Goal: Task Accomplishment & Management: Manage account settings

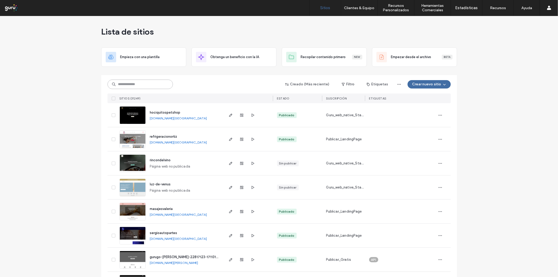
click at [124, 88] on input at bounding box center [139, 83] width 65 height 9
paste input "**********"
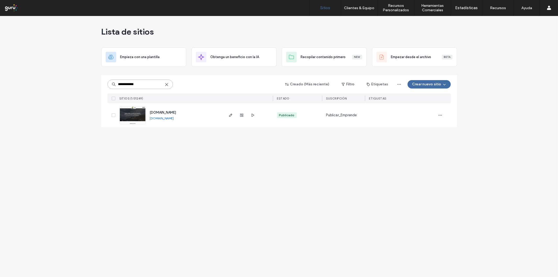
type input "**********"
click at [232, 114] on icon "button" at bounding box center [231, 115] width 4 height 4
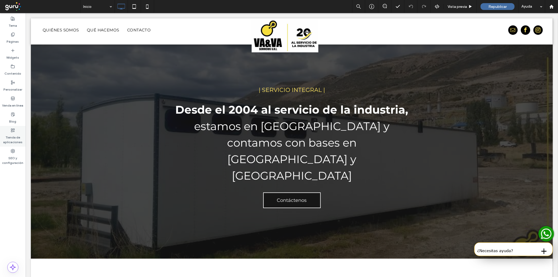
scroll to position [19, 0]
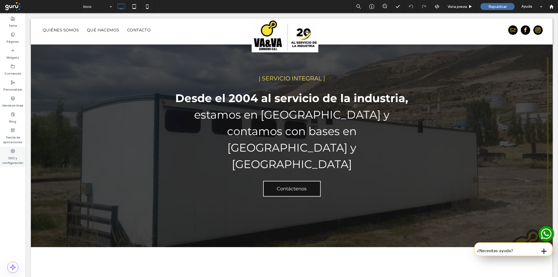
click at [6, 161] on label "SEO y configuración" at bounding box center [13, 159] width 26 height 12
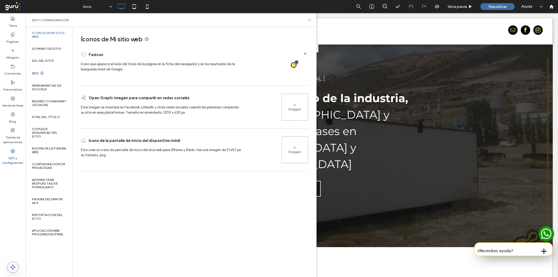
click at [309, 20] on icon at bounding box center [309, 20] width 4 height 4
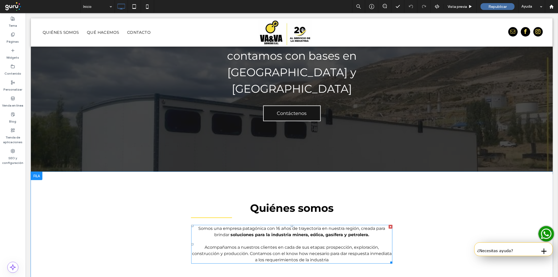
scroll to position [97, 0]
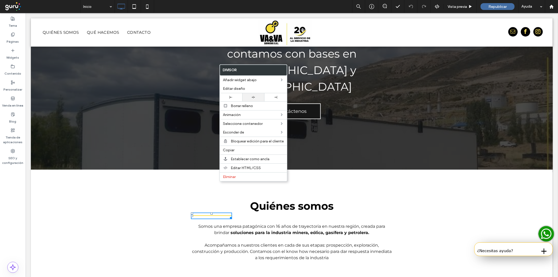
click at [252, 94] on div at bounding box center [253, 97] width 22 height 8
click at [276, 230] on span "soluciones para la industria minera, eólica, gasífera y petrolera." at bounding box center [299, 232] width 139 height 5
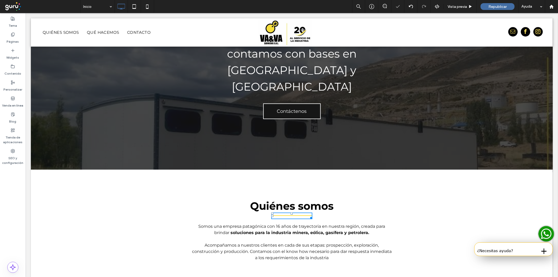
click at [276, 230] on span "soluciones para la industria minera, eólica, gasífera y petrolera." at bounding box center [299, 232] width 139 height 5
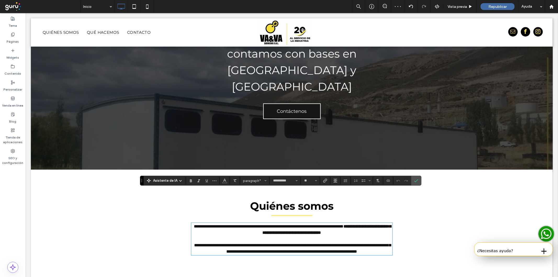
scroll to position [0, 0]
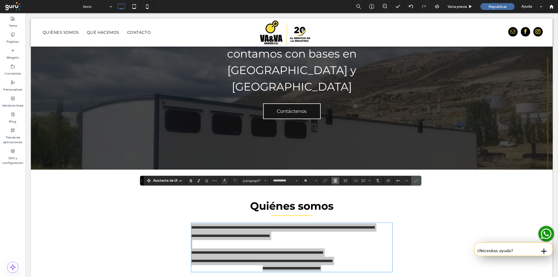
click at [335, 179] on use "Alineación" at bounding box center [335, 181] width 4 height 4
click at [338, 155] on icon "ui.textEditor.alignment.center" at bounding box center [339, 157] width 4 height 4
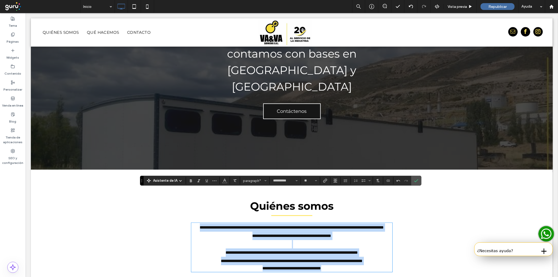
click at [324, 223] on p "**********" at bounding box center [291, 227] width 201 height 8
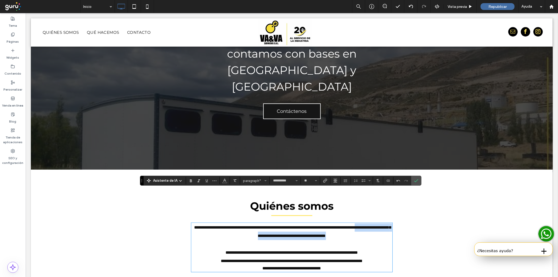
drag, startPoint x: 370, startPoint y: 202, endPoint x: 238, endPoint y: 202, distance: 132.0
click at [238, 223] on p "**********" at bounding box center [291, 231] width 201 height 17
click at [192, 177] on div at bounding box center [191, 180] width 8 height 7
click at [192, 179] on icon "Negrilla" at bounding box center [191, 180] width 4 height 4
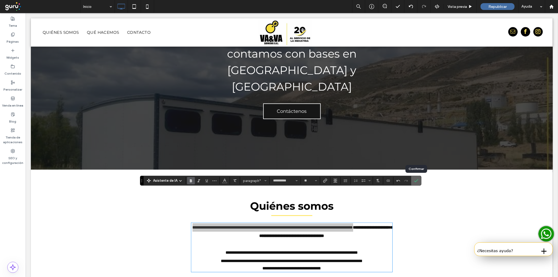
click at [418, 179] on label "Confirmar" at bounding box center [416, 180] width 8 height 9
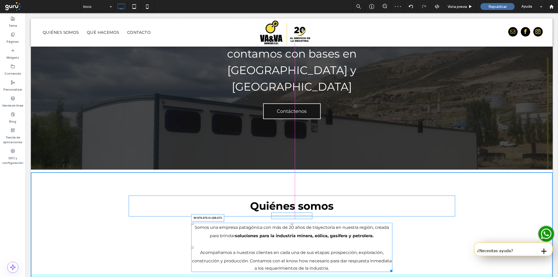
drag, startPoint x: 387, startPoint y: 236, endPoint x: 441, endPoint y: 249, distance: 54.7
click at [392, 267] on div at bounding box center [390, 269] width 4 height 4
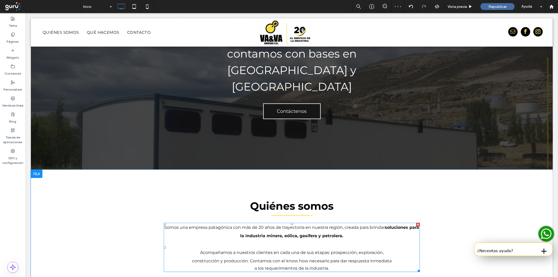
click at [391, 256] on p "construcción y producción. Contamos con el know how necesario para dar respuest…" at bounding box center [291, 260] width 256 height 8
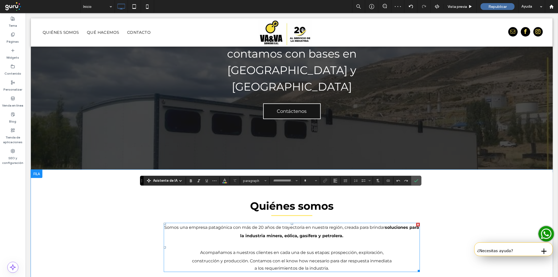
type input "**********"
type input "**"
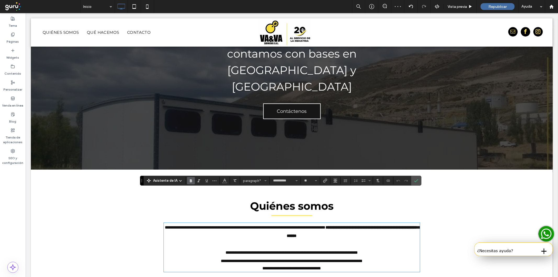
click at [383, 248] on p "**********" at bounding box center [291, 252] width 256 height 8
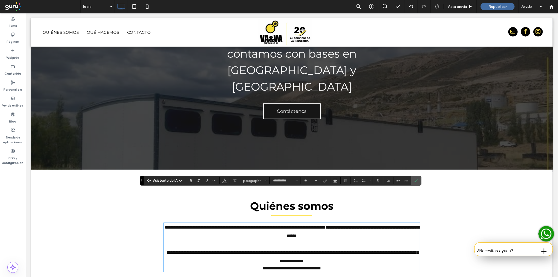
click at [367, 248] on p "**********" at bounding box center [291, 256] width 256 height 17
click at [417, 184] on label "Confirmar" at bounding box center [416, 180] width 8 height 9
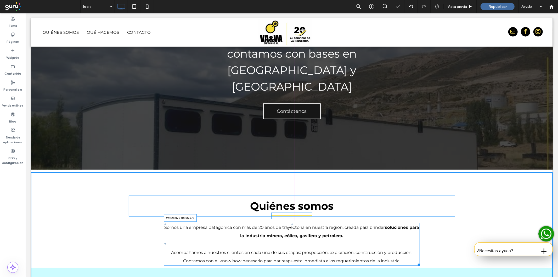
drag, startPoint x: 413, startPoint y: 229, endPoint x: 419, endPoint y: 242, distance: 14.4
click at [394, 229] on div "Somos una empresa patagónica con más de 20 años de trayectoria en nuestra regió…" at bounding box center [291, 243] width 256 height 43
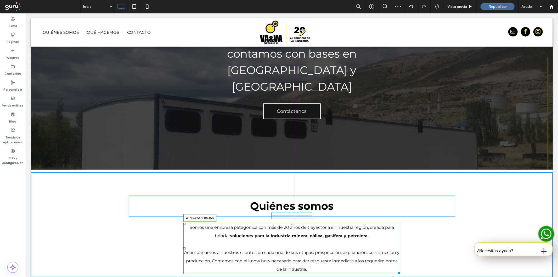
drag, startPoint x: 396, startPoint y: 238, endPoint x: 380, endPoint y: 237, distance: 15.5
click at [396, 270] on div at bounding box center [398, 272] width 4 height 4
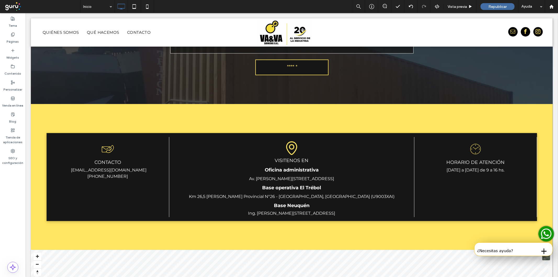
scroll to position [1201, 0]
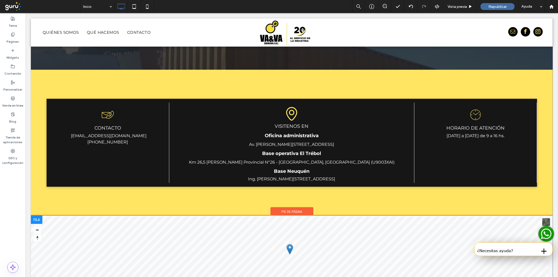
click at [38, 215] on div at bounding box center [37, 219] width 12 height 8
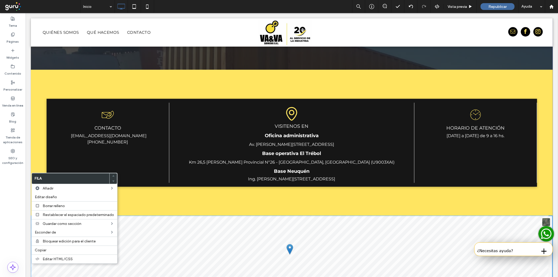
click at [137, 162] on div "CONTACTO administracion@vayva.com.ar +5492974161191 Click To Paste visitenos en…" at bounding box center [292, 142] width 522 height 146
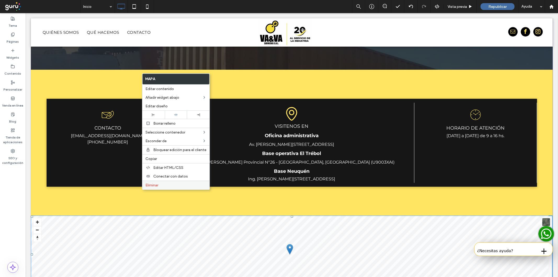
click at [146, 186] on span "Eliminar" at bounding box center [151, 185] width 13 height 4
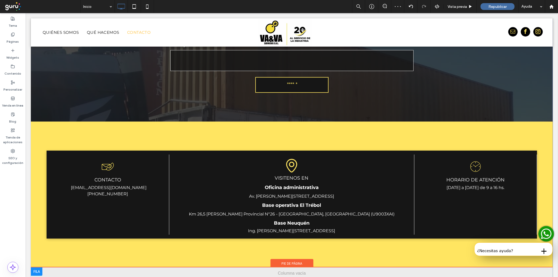
scroll to position [1149, 0]
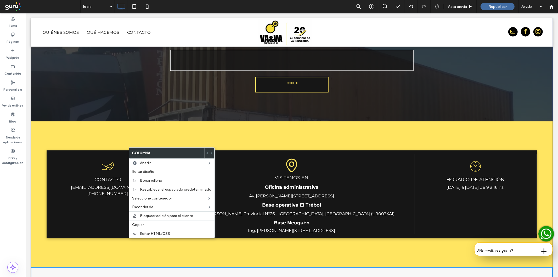
click at [52, 266] on div "Click To Paste" at bounding box center [292, 279] width 522 height 26
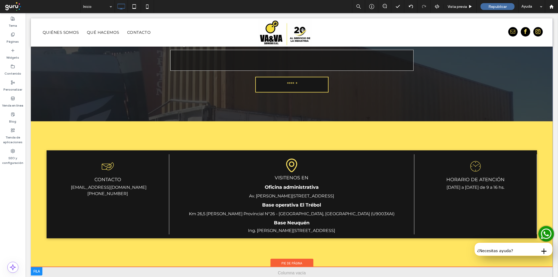
click at [129, 266] on div "Click To Paste" at bounding box center [292, 279] width 522 height 26
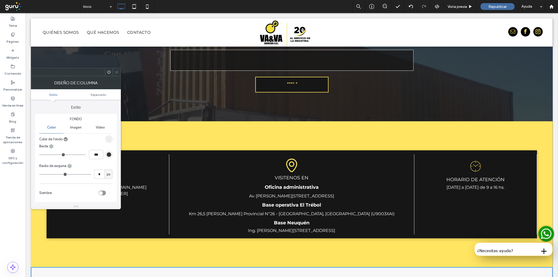
click at [109, 139] on div "rgb(236, 236, 236)" at bounding box center [109, 139] width 4 height 4
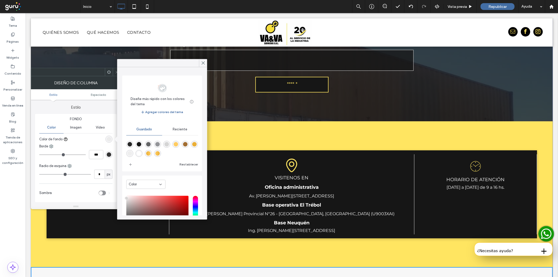
click at [129, 145] on div "rgba(38,38,38,1)" at bounding box center [130, 144] width 4 height 4
type input "*******"
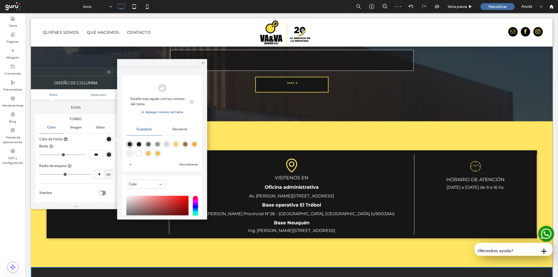
click at [204, 62] on use at bounding box center [203, 62] width 3 height 3
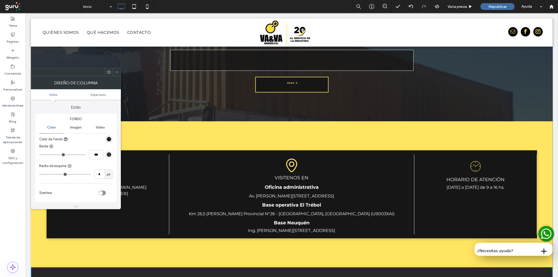
click at [268, 121] on div "CONTACTO administracion@vayva.com.ar +5492974161191 Click To Paste visitenos en…" at bounding box center [292, 194] width 522 height 146
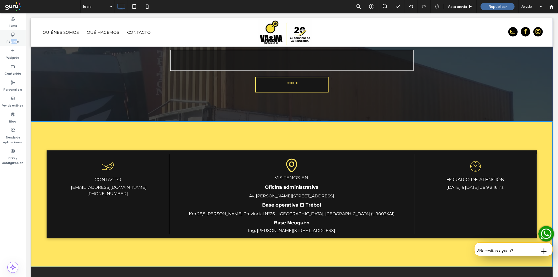
drag, startPoint x: 10, startPoint y: 38, endPoint x: 16, endPoint y: 37, distance: 6.1
click at [16, 37] on label "Páginas" at bounding box center [13, 40] width 12 height 7
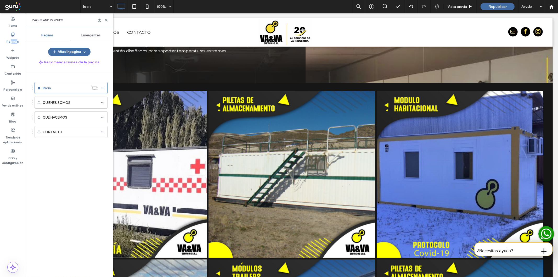
scroll to position [439, 0]
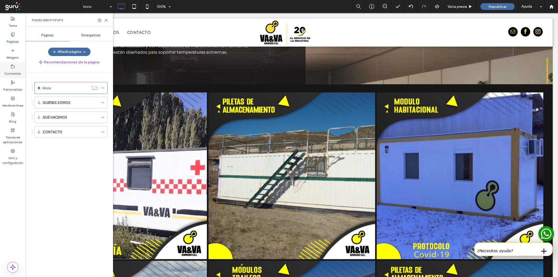
click at [9, 70] on label "Contenido" at bounding box center [12, 71] width 17 height 7
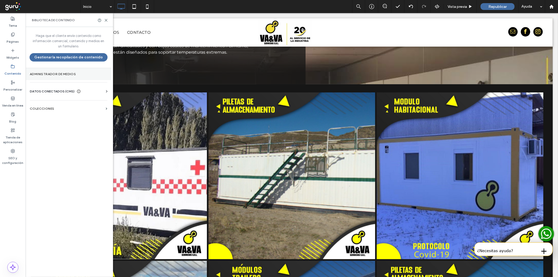
click at [68, 72] on label "Administrador de medios" at bounding box center [68, 74] width 77 height 4
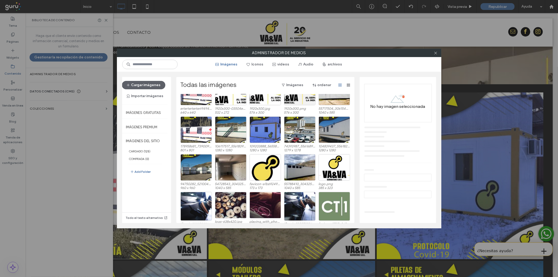
scroll to position [29, 0]
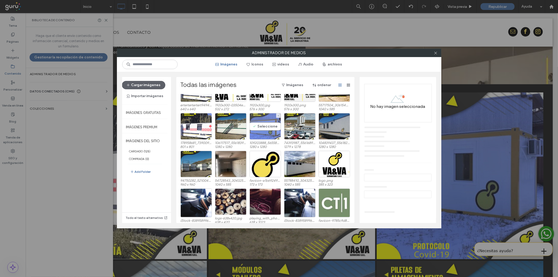
click at [258, 127] on div "Seleccione" at bounding box center [264, 126] width 31 height 26
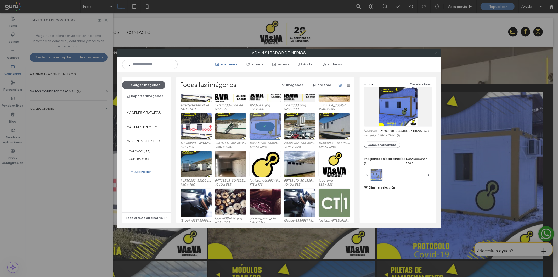
click at [384, 131] on link "109203888_565588524118209_5388148321395227528_n.jpg" at bounding box center [422, 131] width 89 height 4
click at [219, 126] on div "Seleccione" at bounding box center [230, 126] width 31 height 26
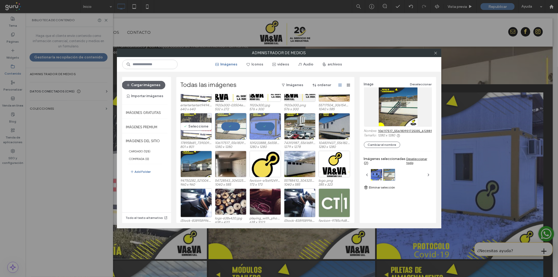
click at [194, 121] on div "Seleccione" at bounding box center [195, 126] width 31 height 26
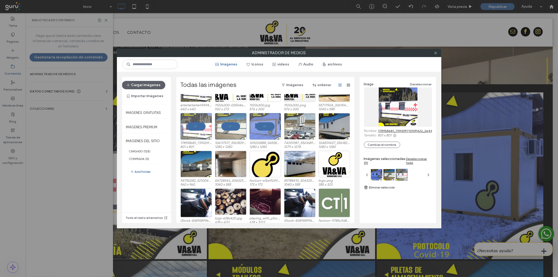
scroll to position [19, 0]
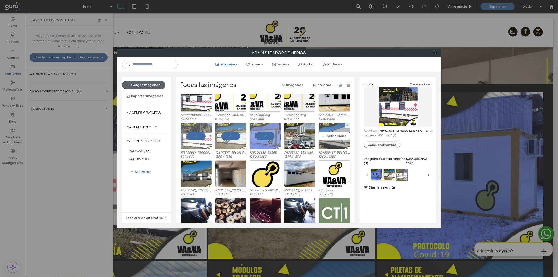
click at [328, 135] on div "Seleccione" at bounding box center [333, 136] width 31 height 26
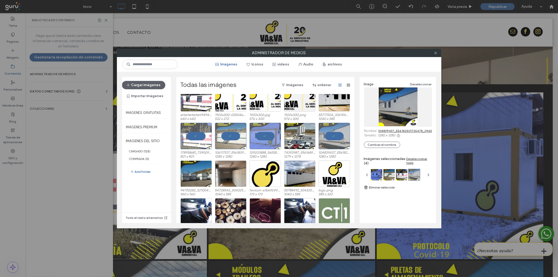
click at [396, 131] on link "104839437_556182501725478_2965400305342221435_n.jpg" at bounding box center [423, 131] width 90 height 4
click at [233, 132] on div at bounding box center [230, 136] width 31 height 26
click at [258, 134] on div at bounding box center [264, 136] width 31 height 26
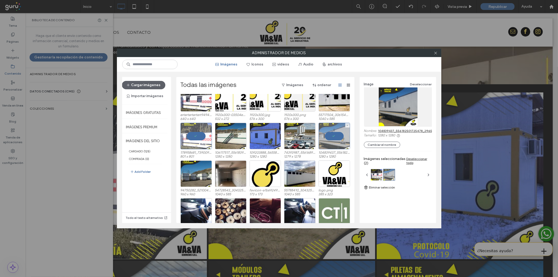
click at [331, 139] on div at bounding box center [333, 136] width 31 height 26
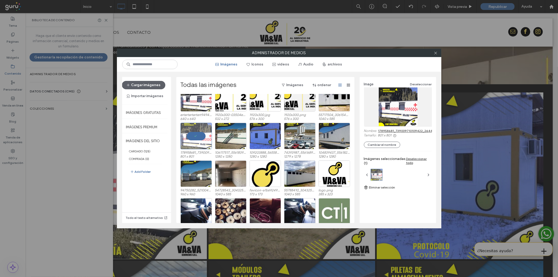
click at [397, 129] on link "178958681_739009710109422_264462949496038648_n.png" at bounding box center [424, 131] width 92 height 4
click at [435, 52] on icon at bounding box center [435, 53] width 4 height 4
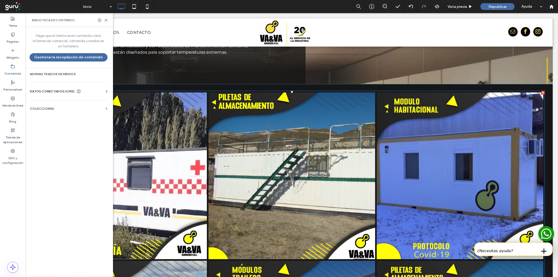
click at [266, 124] on link at bounding box center [291, 175] width 176 height 176
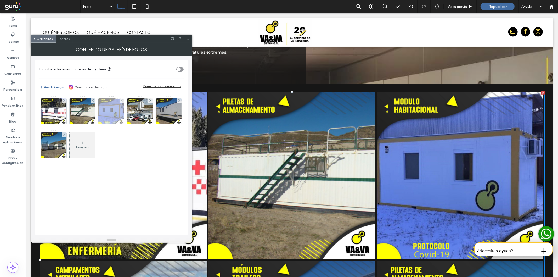
click at [110, 110] on img at bounding box center [111, 111] width 26 height 26
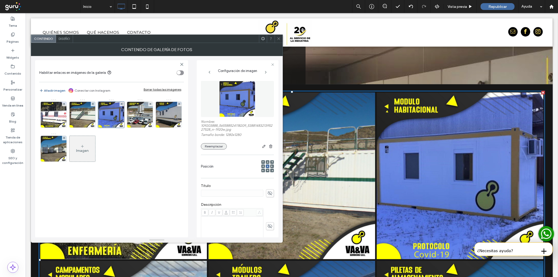
click at [213, 147] on button "Reemplazar" at bounding box center [214, 146] width 26 height 6
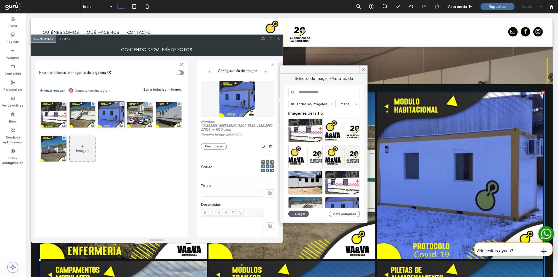
scroll to position [26, 0]
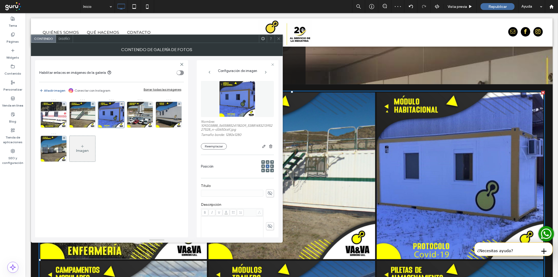
click at [278, 40] on icon at bounding box center [279, 39] width 4 height 4
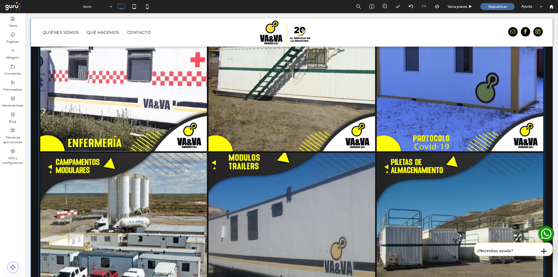
scroll to position [546, 0]
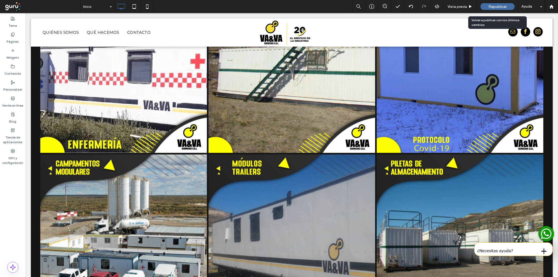
click at [492, 3] on div "Republicar" at bounding box center [497, 6] width 34 height 13
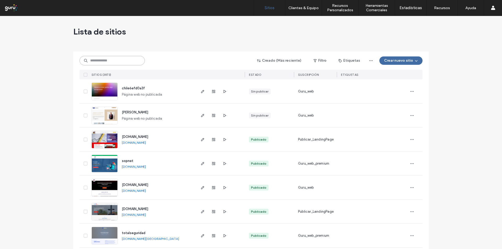
click at [95, 58] on input at bounding box center [111, 60] width 65 height 9
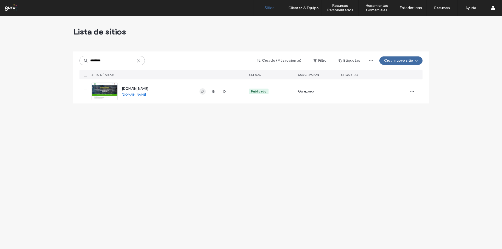
type input "********"
click at [202, 92] on use "button" at bounding box center [202, 91] width 3 height 3
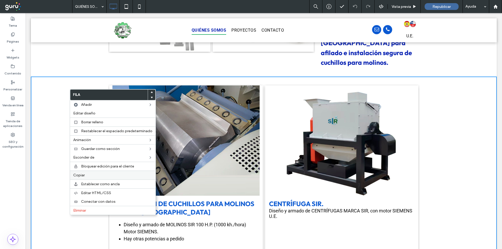
click at [89, 173] on div "Copiar" at bounding box center [112, 175] width 85 height 9
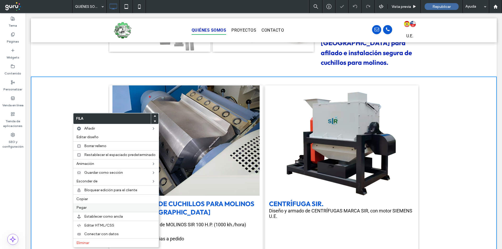
click at [81, 210] on span "Pegar" at bounding box center [81, 207] width 10 height 4
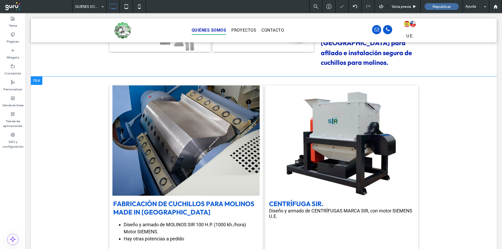
click at [209, 97] on link at bounding box center [185, 140] width 153 height 110
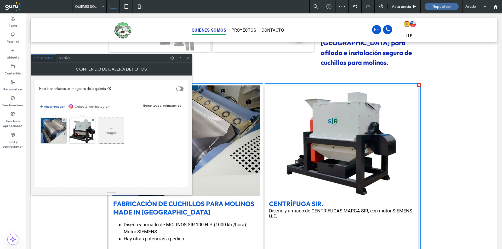
click at [155, 105] on div "Borrar todas las imágenes" at bounding box center [162, 106] width 38 height 4
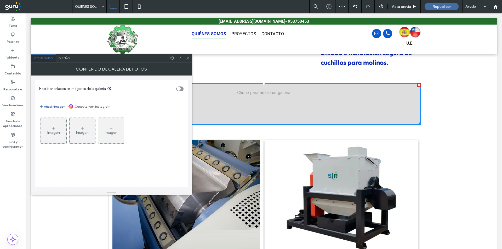
click at [62, 132] on div "Imagen" at bounding box center [54, 130] width 26 height 25
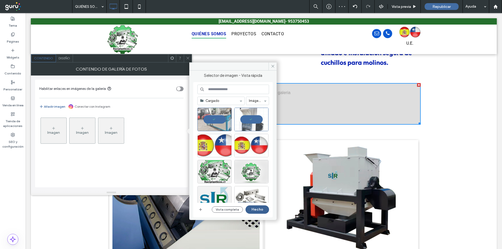
click at [265, 209] on button "Hecho" at bounding box center [258, 209] width 24 height 8
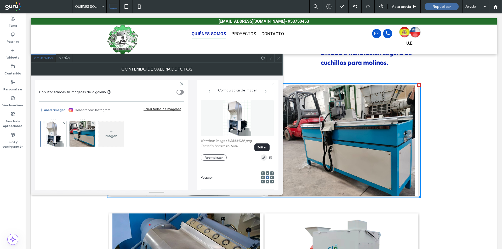
click at [262, 157] on use "button" at bounding box center [263, 157] width 3 height 3
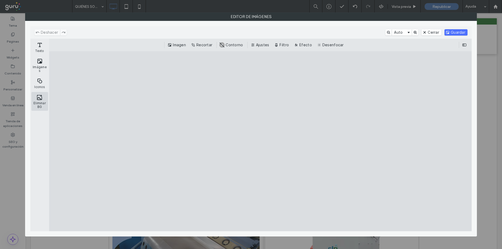
click at [42, 101] on button "Eliminar BG" at bounding box center [39, 101] width 17 height 19
click at [440, 34] on button "Cerrar" at bounding box center [431, 32] width 20 height 6
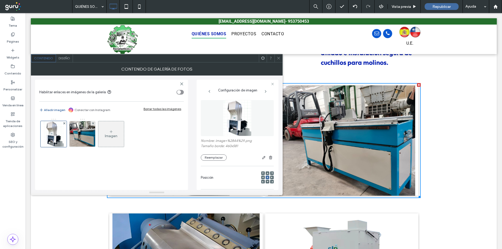
click at [429, 32] on button "Cerrar" at bounding box center [431, 32] width 20 height 6
click at [280, 57] on icon at bounding box center [279, 58] width 4 height 4
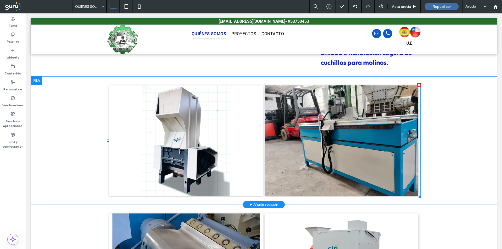
click at [282, 101] on link at bounding box center [341, 140] width 163 height 117
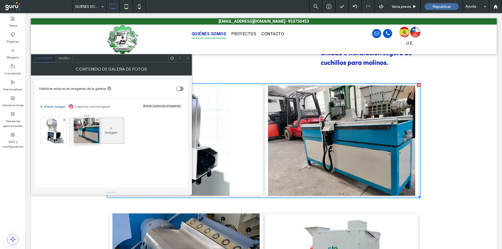
drag, startPoint x: 81, startPoint y: 133, endPoint x: 84, endPoint y: 133, distance: 3.1
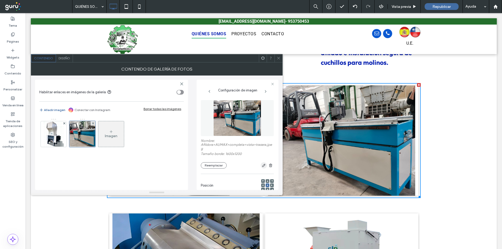
click at [262, 165] on use "button" at bounding box center [263, 165] width 3 height 3
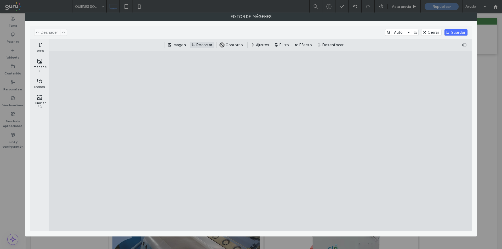
click at [205, 45] on button "Recortar" at bounding box center [202, 45] width 24 height 6
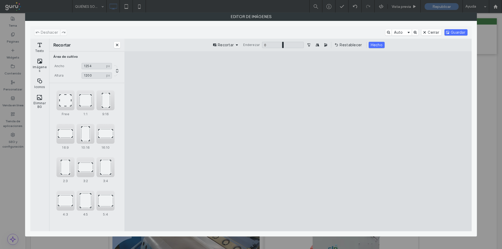
type input "****"
drag, startPoint x: 201, startPoint y: 142, endPoint x: 238, endPoint y: 144, distance: 37.4
click at [298, 141] on cesdk-canvas "Lienzo del editor" at bounding box center [298, 141] width 0 height 0
type input "****"
drag, startPoint x: 298, startPoint y: 68, endPoint x: 301, endPoint y: 81, distance: 13.0
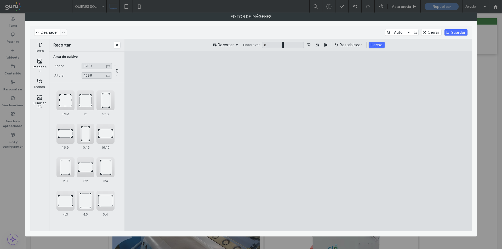
click at [298, 141] on cesdk-canvas "Lienzo del editor" at bounding box center [298, 141] width 0 height 0
click at [35, 100] on button "Eliminar BG" at bounding box center [39, 101] width 17 height 19
click at [433, 31] on button "Cerrar" at bounding box center [431, 32] width 20 height 6
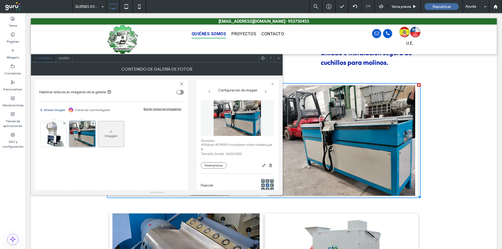
click at [212, 162] on div "Nombre: Afildora+AUMAX+completa+vista+trasera.jpeg Tamaño borde: 1600x1200 Reem…" at bounding box center [237, 154] width 73 height 30
click at [207, 167] on button "Reemplazar" at bounding box center [214, 165] width 26 height 6
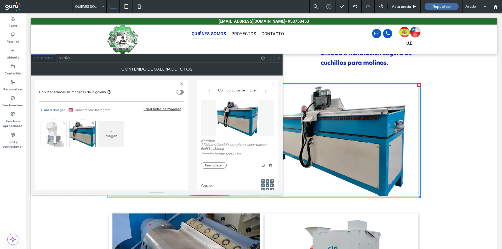
click at [46, 133] on img at bounding box center [53, 134] width 20 height 26
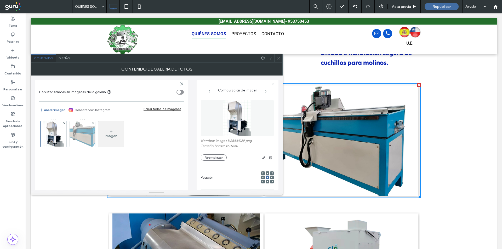
click at [80, 134] on img at bounding box center [82, 134] width 31 height 26
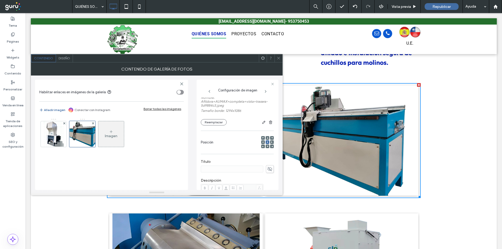
scroll to position [44, 0]
drag, startPoint x: 267, startPoint y: 169, endPoint x: 253, endPoint y: 169, distance: 13.3
click at [267, 169] on icon at bounding box center [269, 169] width 5 height 6
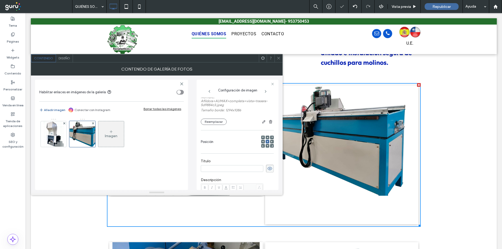
click at [251, 169] on input at bounding box center [232, 168] width 62 height 7
type input "**********"
click at [47, 135] on img at bounding box center [53, 134] width 20 height 26
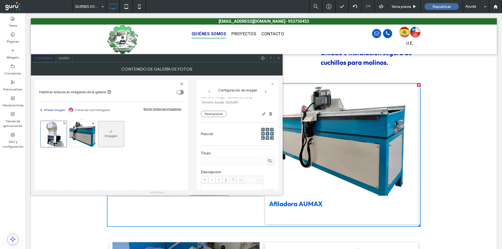
click at [279, 59] on icon at bounding box center [279, 58] width 4 height 4
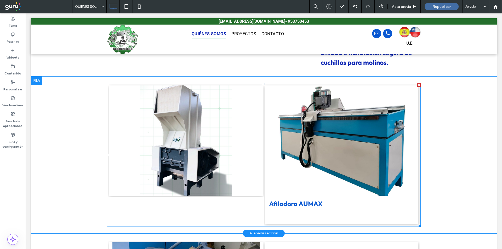
click at [181, 123] on link at bounding box center [186, 140] width 163 height 117
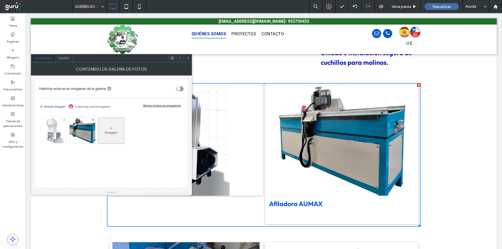
click at [59, 130] on img at bounding box center [53, 131] width 20 height 26
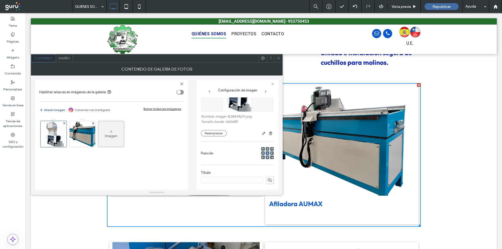
scroll to position [35, 0]
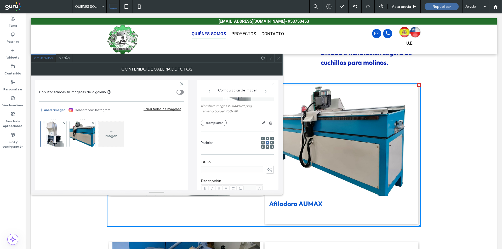
click at [267, 168] on use at bounding box center [269, 170] width 5 height 4
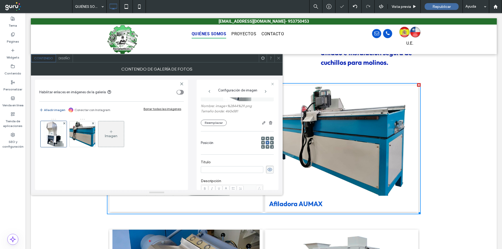
click at [250, 169] on input at bounding box center [232, 169] width 62 height 7
paste input "**********"
type input "**********"
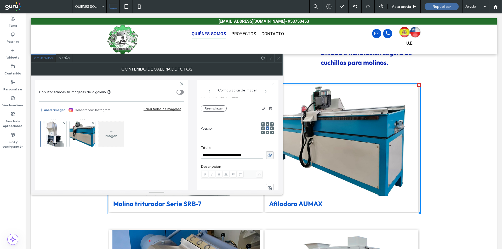
scroll to position [52, 0]
click at [229, 178] on div "Rich Text Editor" at bounding box center [232, 178] width 61 height 4
click at [229, 178] on div "**********" at bounding box center [232, 178] width 61 height 4
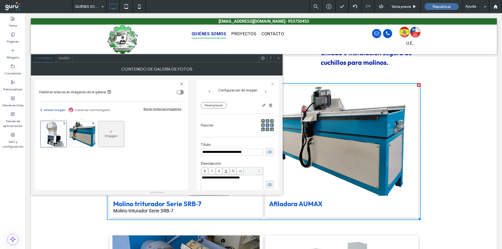
click at [278, 60] on icon at bounding box center [279, 58] width 4 height 4
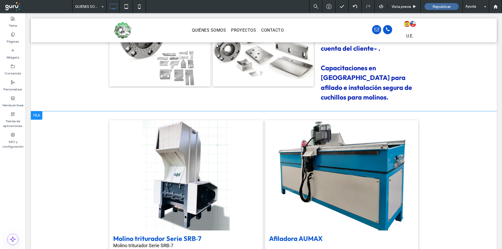
scroll to position [248, 0]
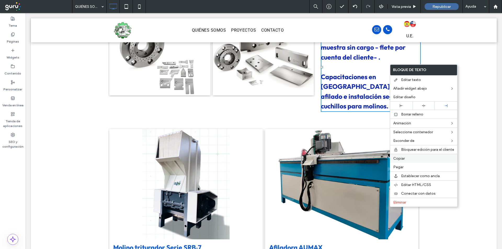
click at [411, 158] on label "Copiar" at bounding box center [423, 158] width 61 height 4
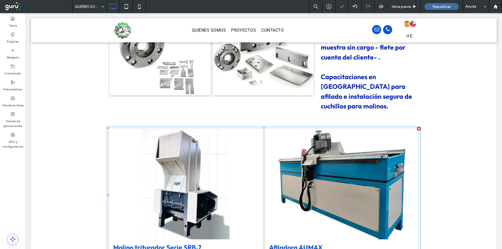
click at [227, 168] on link at bounding box center [185, 184] width 153 height 110
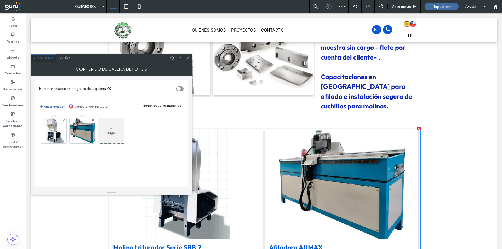
click at [185, 57] on div at bounding box center [188, 58] width 8 height 8
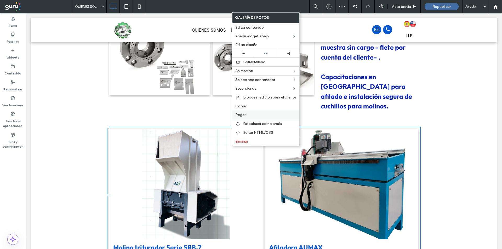
click at [244, 114] on span "Pegar" at bounding box center [240, 115] width 10 height 4
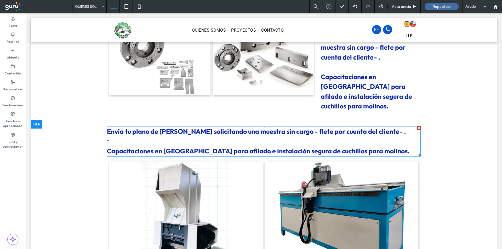
click at [246, 127] on span "Envía tu plano de cuchillo solicitando una muestra sin cargo - flete por cuenta…" at bounding box center [256, 131] width 299 height 8
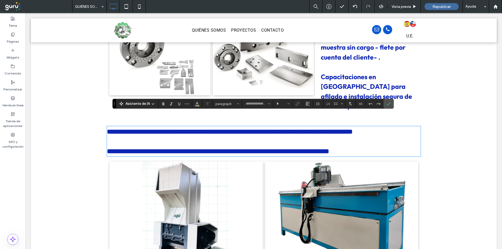
type input "******"
type input "**"
type input "******"
type input "**"
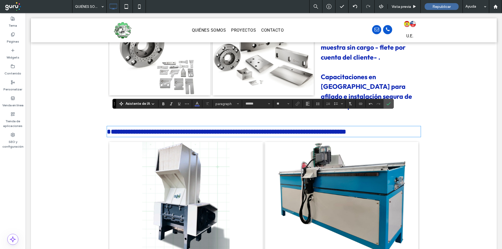
type input "******"
type input "**"
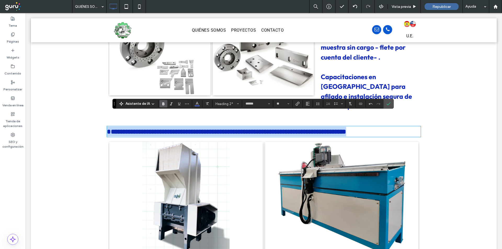
click at [111, 128] on span "**********" at bounding box center [226, 131] width 239 height 7
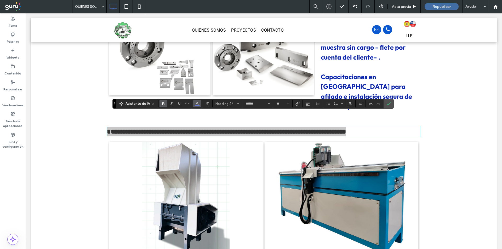
click at [198, 105] on icon "Color" at bounding box center [197, 103] width 4 height 4
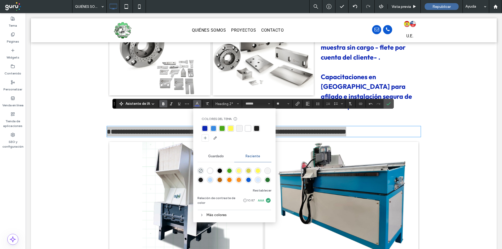
click at [221, 127] on div "rgba(73, 167, 22, 1)" at bounding box center [222, 128] width 5 height 5
click at [184, 103] on button "Más" at bounding box center [187, 103] width 8 height 7
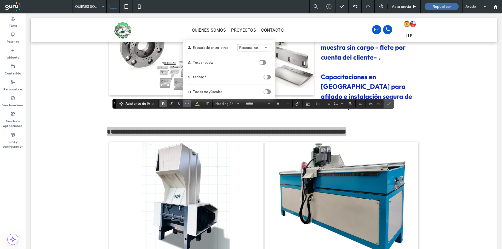
click at [267, 92] on div "toggle" at bounding box center [267, 91] width 7 height 5
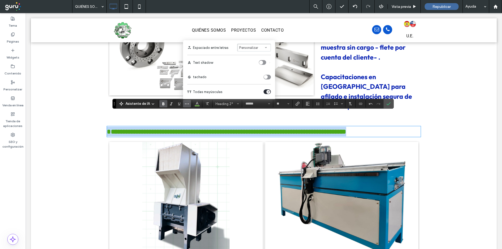
click at [193, 127] on h2 "**********" at bounding box center [264, 132] width 314 height 10
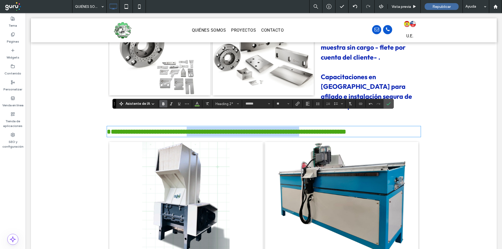
drag, startPoint x: 218, startPoint y: 118, endPoint x: 373, endPoint y: 122, distance: 155.1
click at [346, 128] on span "**********" at bounding box center [226, 131] width 239 height 7
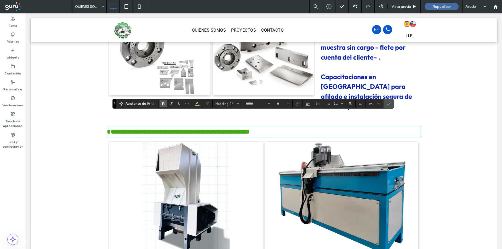
click at [365, 127] on h2 "**********" at bounding box center [264, 132] width 314 height 10
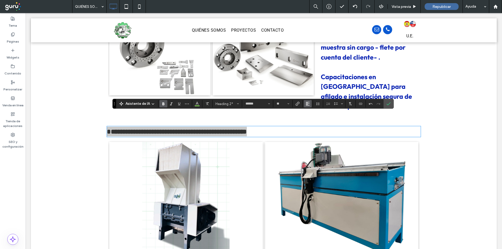
click at [307, 104] on icon "Alineación" at bounding box center [308, 104] width 4 height 4
click at [314, 120] on div "ui.textEditor.alignment.center" at bounding box center [313, 120] width 7 height 4
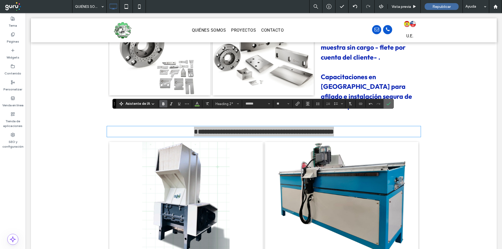
click at [386, 108] on span "Confirmar" at bounding box center [387, 103] width 2 height 9
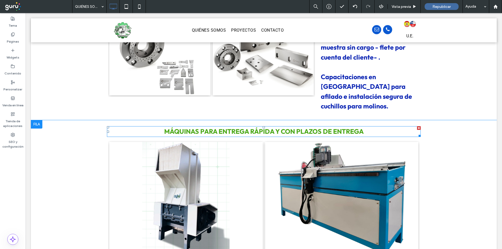
click at [318, 127] on span "máquinas para entrega rápida y con PLAZOS DE ENTREGA" at bounding box center [263, 131] width 199 height 8
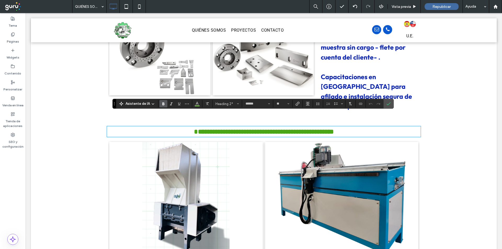
click at [273, 128] on span "**********" at bounding box center [264, 131] width 140 height 7
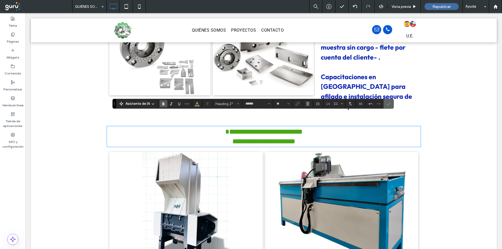
click at [391, 107] on label "Confirmar" at bounding box center [389, 103] width 8 height 9
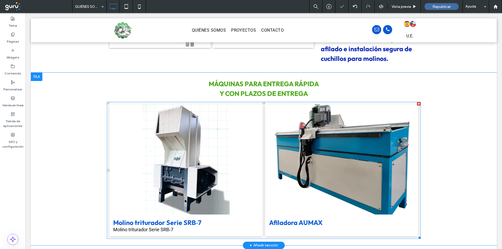
scroll to position [300, 0]
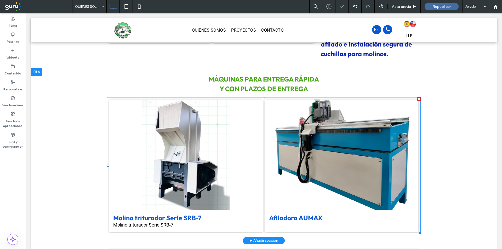
click at [324, 185] on link at bounding box center [341, 154] width 163 height 117
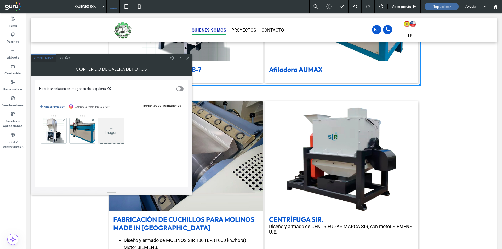
scroll to position [448, 0]
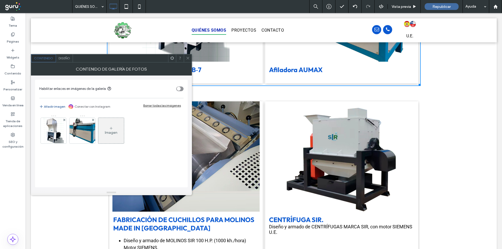
click at [62, 62] on div "Diseño" at bounding box center [64, 58] width 17 height 8
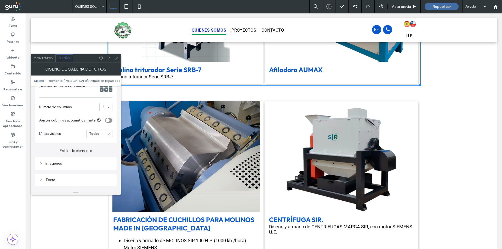
scroll to position [148, 0]
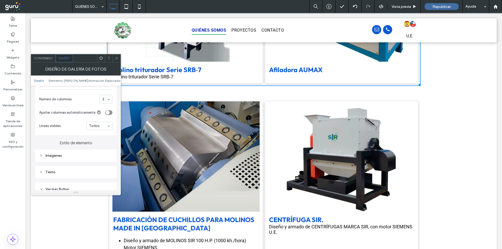
click at [48, 169] on div "Texto" at bounding box center [75, 172] width 73 height 7
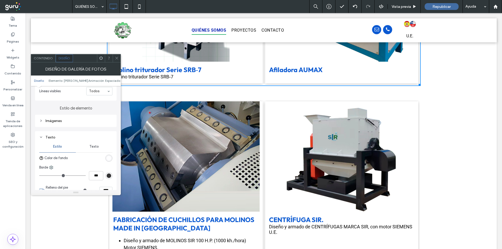
click at [98, 149] on div "Texto" at bounding box center [94, 147] width 37 height 12
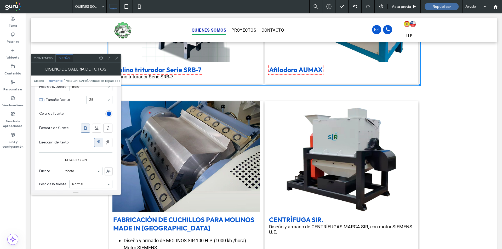
scroll to position [288, 0]
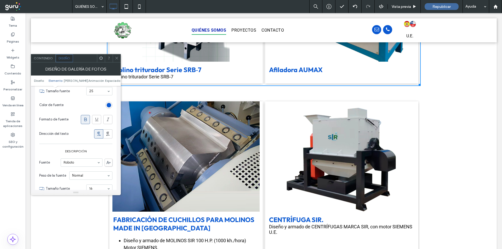
click at [119, 59] on div at bounding box center [117, 58] width 8 height 8
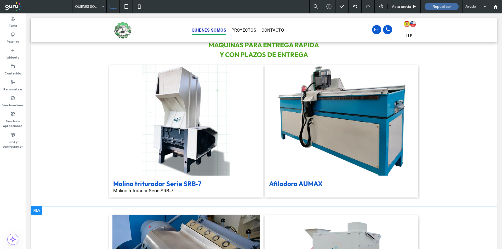
scroll to position [326, 0]
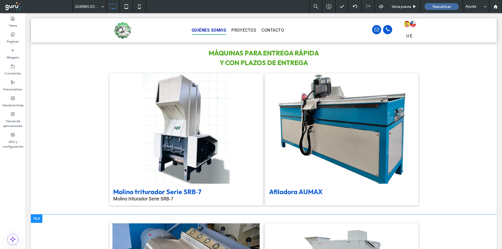
click at [55, 181] on div "máquinas para entrega rápida ﻿ y con PLAZOS DE ENTREGA Molino triturador Serie …" at bounding box center [264, 128] width 466 height 173
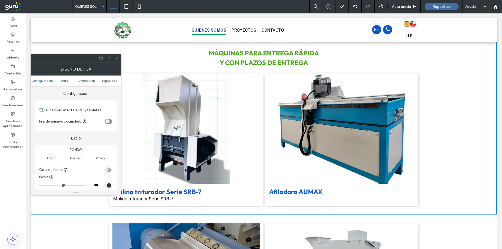
click at [119, 60] on div at bounding box center [117, 58] width 8 height 8
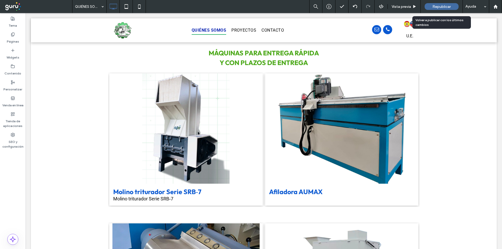
click at [430, 9] on div "Republicar" at bounding box center [442, 6] width 34 height 7
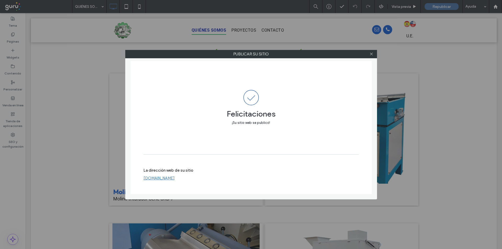
click at [157, 178] on link "www.reciplasticos.cl" at bounding box center [159, 178] width 31 height 5
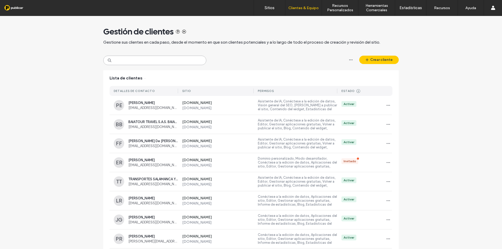
click at [134, 62] on input at bounding box center [154, 60] width 103 height 9
paste input "**********"
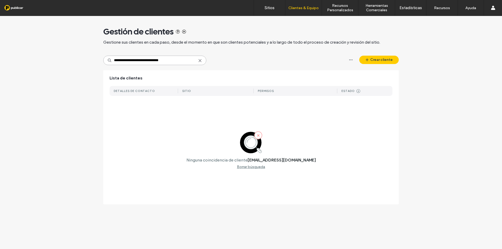
drag, startPoint x: 118, startPoint y: 61, endPoint x: 91, endPoint y: 61, distance: 26.7
click at [91, 61] on div "**********" at bounding box center [251, 113] width 502 height 194
drag, startPoint x: 138, startPoint y: 60, endPoint x: 206, endPoint y: 63, distance: 68.9
click at [206, 63] on div "**********" at bounding box center [154, 60] width 103 height 9
type input "**********"
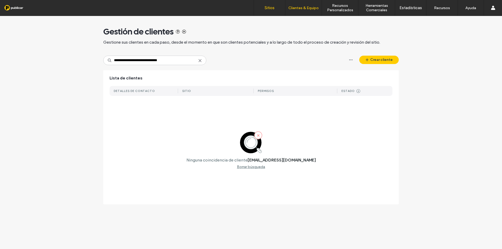
click at [266, 10] on label "Sitios" at bounding box center [270, 7] width 10 height 5
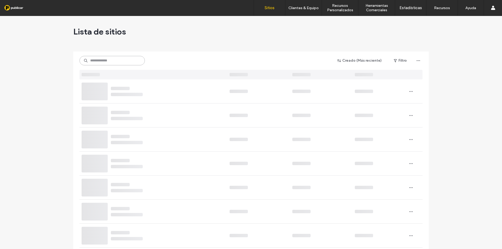
click at [104, 59] on input at bounding box center [111, 60] width 65 height 9
paste input "**********"
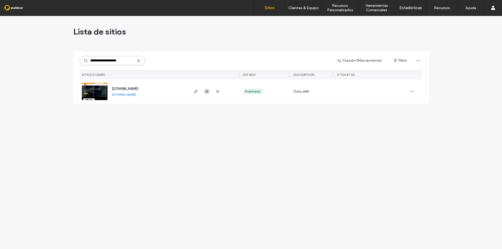
type input "**********"
click at [207, 92] on use "button" at bounding box center [206, 91] width 3 height 3
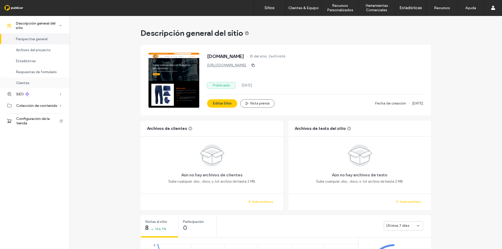
click at [21, 84] on span "Clientes" at bounding box center [23, 83] width 14 height 4
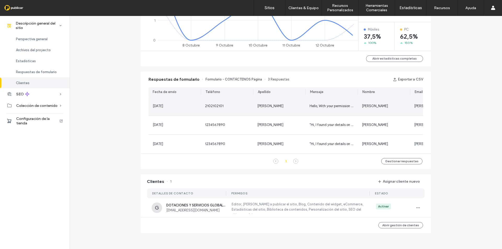
scroll to position [286, 0]
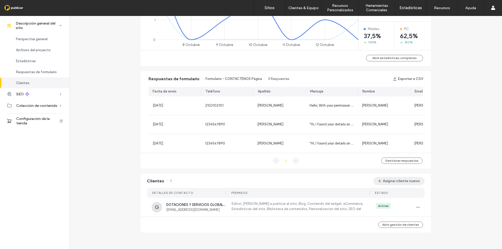
click at [393, 184] on button "Asignar cliente nuevo" at bounding box center [398, 181] width 51 height 8
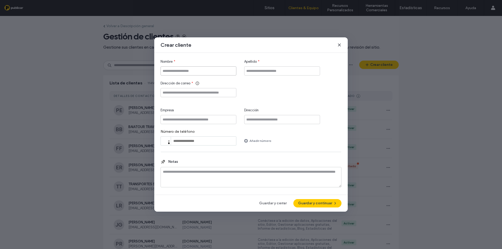
click at [208, 73] on input "Nombre" at bounding box center [199, 70] width 76 height 9
type input "**********"
click at [202, 92] on input "Dirección de correo" at bounding box center [199, 92] width 76 height 9
paste input "**********"
click at [162, 91] on input "**********" at bounding box center [199, 92] width 76 height 9
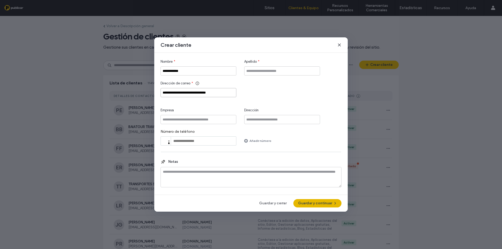
type input "**********"
click at [308, 204] on button "Guardar y continuar" at bounding box center [317, 203] width 48 height 8
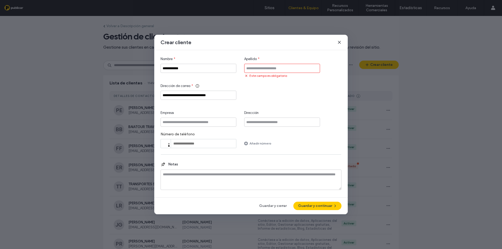
click at [259, 69] on input "Apellido" at bounding box center [282, 68] width 76 height 9
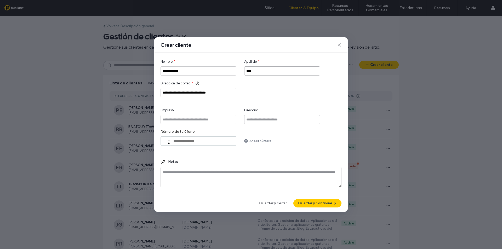
click at [259, 69] on input "****" at bounding box center [282, 70] width 76 height 9
type input "*****"
click at [308, 200] on button "Guardar y continuar" at bounding box center [317, 203] width 48 height 8
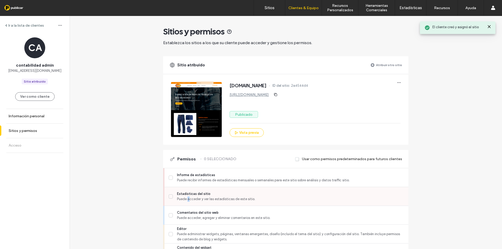
click at [186, 197] on span "Puede acceder y ver las estadísticas de este sitio." at bounding box center [290, 199] width 227 height 5
click at [169, 197] on span at bounding box center [171, 197] width 4 height 4
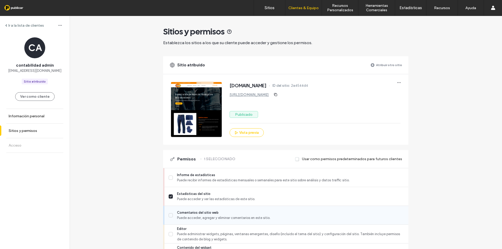
click at [170, 215] on icon at bounding box center [170, 215] width 3 height 2
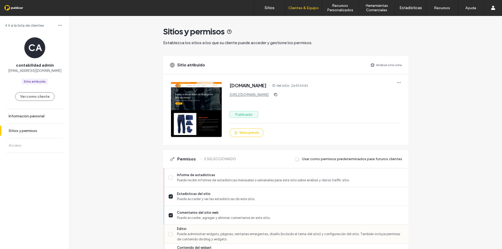
click at [169, 237] on label "Editor Puede administrar widgets, páginas, ventanas emergentes, diseño (incluid…" at bounding box center [287, 234] width 236 height 16
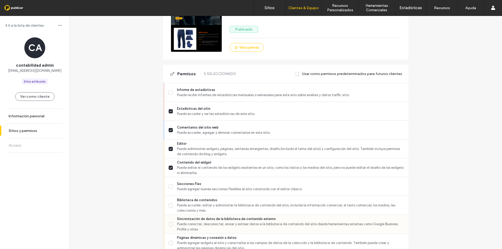
scroll to position [87, 0]
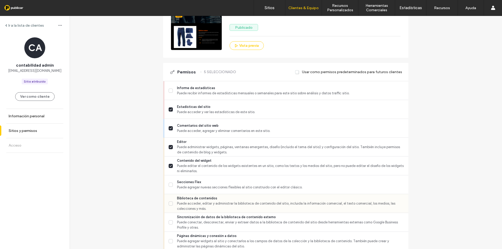
click at [169, 202] on span at bounding box center [171, 204] width 4 height 4
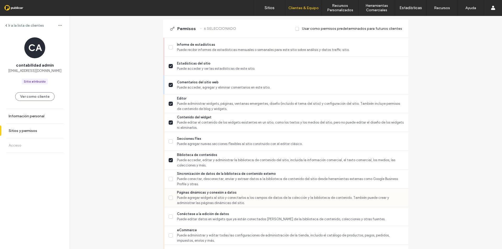
scroll to position [131, 0]
click at [169, 176] on label "Sincronización de datos de la biblioteca de contenido externo Puede conectar, d…" at bounding box center [287, 179] width 236 height 16
click at [170, 197] on icon at bounding box center [170, 198] width 3 height 2
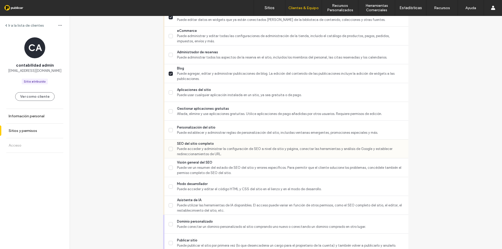
scroll to position [331, 0]
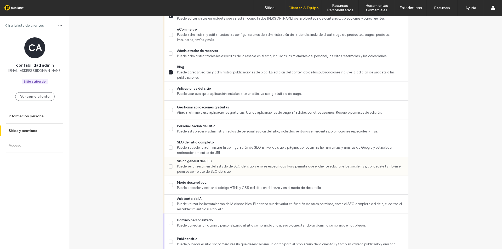
click at [169, 162] on label "Visión general del SEO Puede ver un resumen del estado de SEO del sitio y error…" at bounding box center [287, 167] width 236 height 16
click at [170, 146] on span at bounding box center [171, 148] width 4 height 4
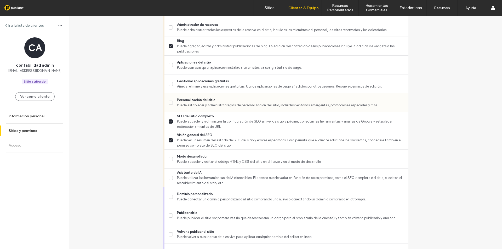
click at [169, 102] on icon at bounding box center [170, 103] width 3 height 2
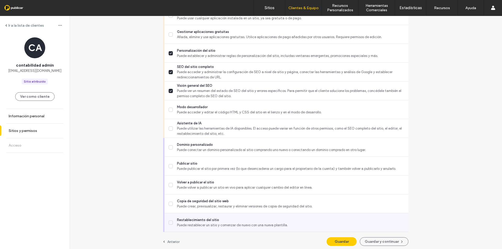
scroll to position [409, 0]
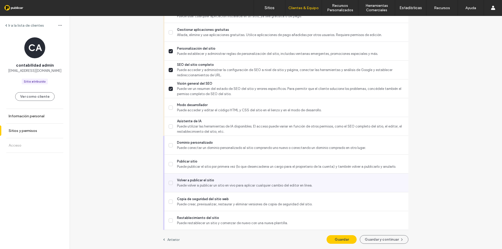
click at [174, 182] on label "Volver a publicar el sitio Puede volver a publicar un sitio en vivo para aplica…" at bounding box center [287, 183] width 236 height 10
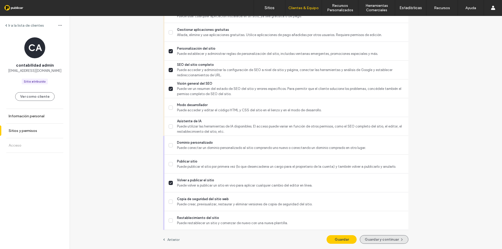
click at [392, 240] on button "Guardar y continuar" at bounding box center [384, 239] width 49 height 9
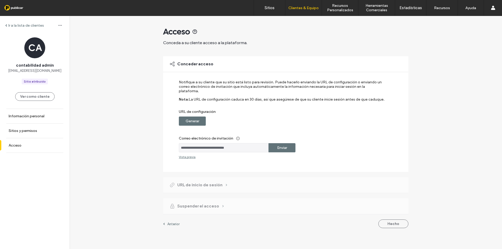
click at [193, 119] on label "Generar" at bounding box center [193, 121] width 14 height 10
click at [278, 119] on label "Copiar" at bounding box center [282, 121] width 12 height 10
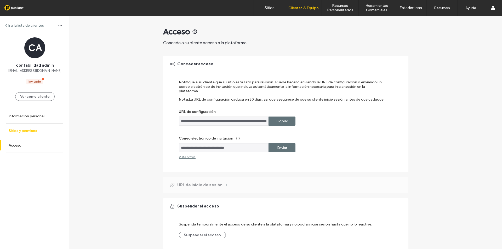
click at [32, 133] on label "Sitios y permisos" at bounding box center [23, 131] width 28 height 4
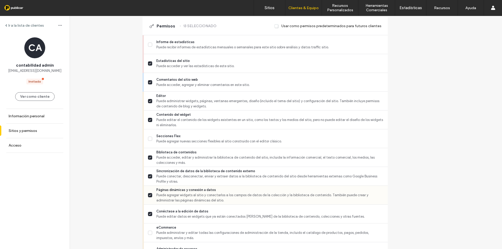
scroll to position [157, 0]
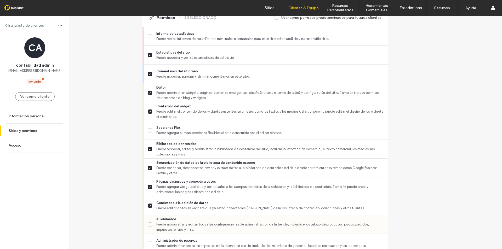
click at [169, 226] on label "eCommerce Puede administrar y editar todas las configuraciones de administració…" at bounding box center [266, 225] width 236 height 16
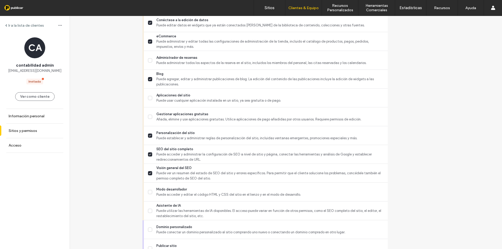
scroll to position [424, 0]
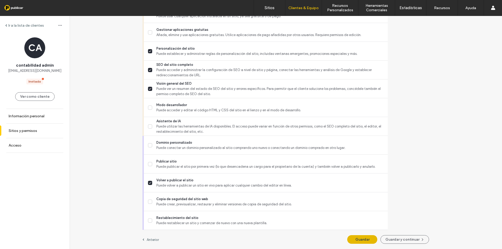
click at [353, 237] on button "Guardar" at bounding box center [362, 239] width 30 height 9
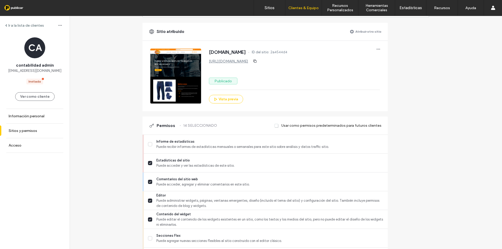
scroll to position [0, 0]
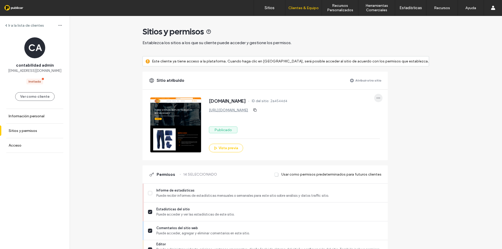
click at [380, 100] on icon "button" at bounding box center [378, 98] width 4 height 4
click at [419, 121] on div "Editar sitio" at bounding box center [416, 122] width 58 height 10
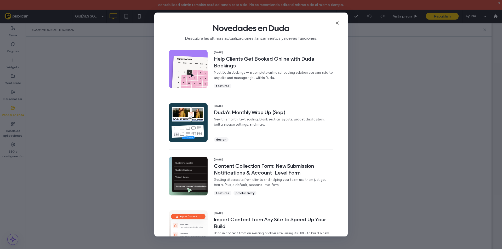
click at [337, 24] on icon at bounding box center [337, 23] width 4 height 4
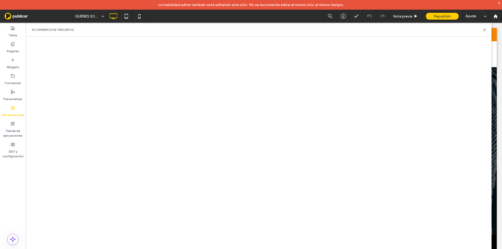
click at [15, 109] on div "Vender en línea" at bounding box center [13, 112] width 26 height 16
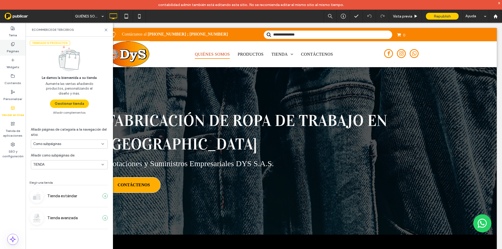
click at [11, 43] on icon at bounding box center [13, 44] width 4 height 4
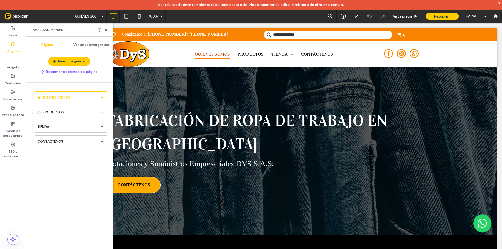
click at [7, 45] on div "Páginas" at bounding box center [13, 48] width 26 height 16
click at [60, 97] on label "QUIÉNES SOMOS" at bounding box center [57, 97] width 28 height 9
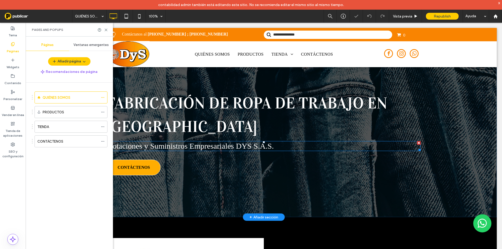
scroll to position [18, 0]
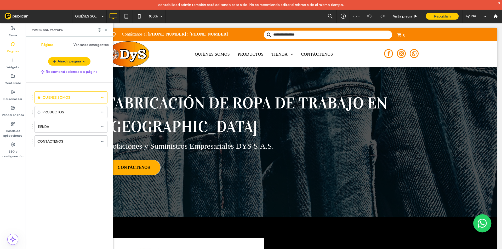
click at [106, 31] on icon at bounding box center [106, 30] width 4 height 4
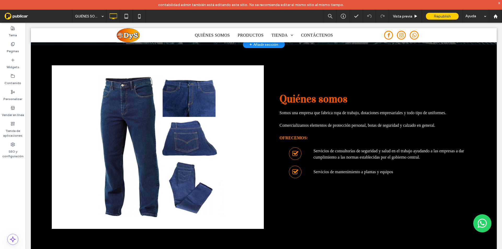
scroll to position [192, 0]
